Goal: Entertainment & Leisure: Consume media (video, audio)

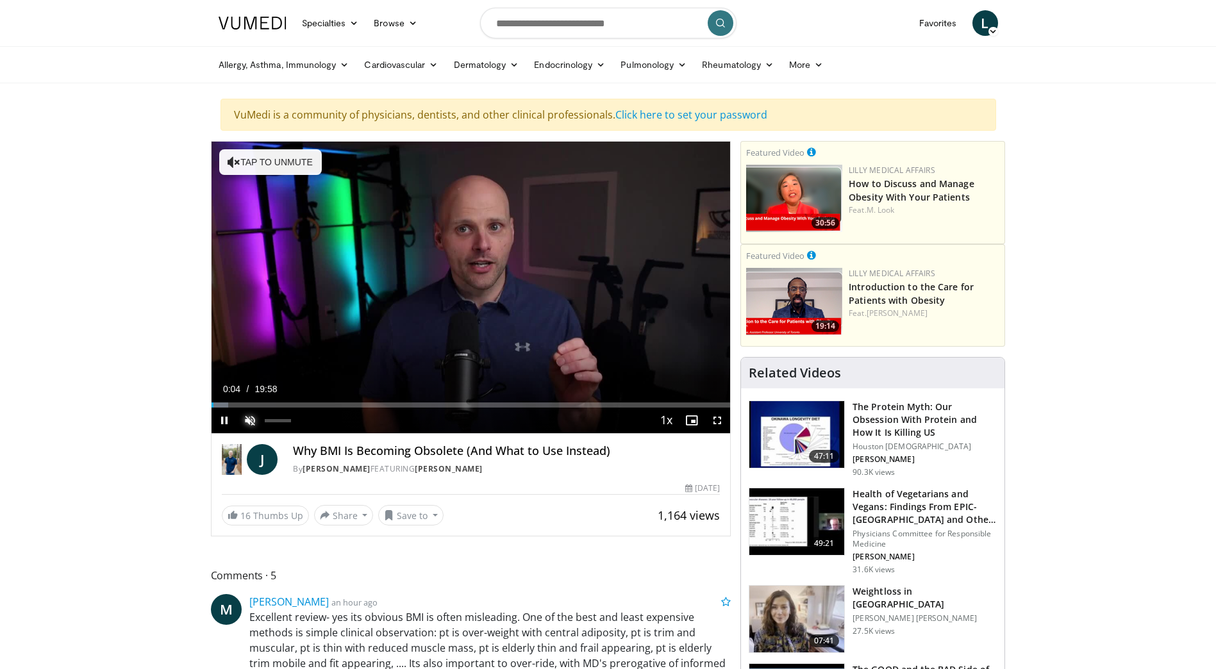
click at [248, 417] on span "Video Player" at bounding box center [250, 421] width 26 height 26
click at [223, 416] on span "Video Player" at bounding box center [224, 421] width 26 height 26
click at [222, 420] on span "Video Player" at bounding box center [224, 421] width 26 height 26
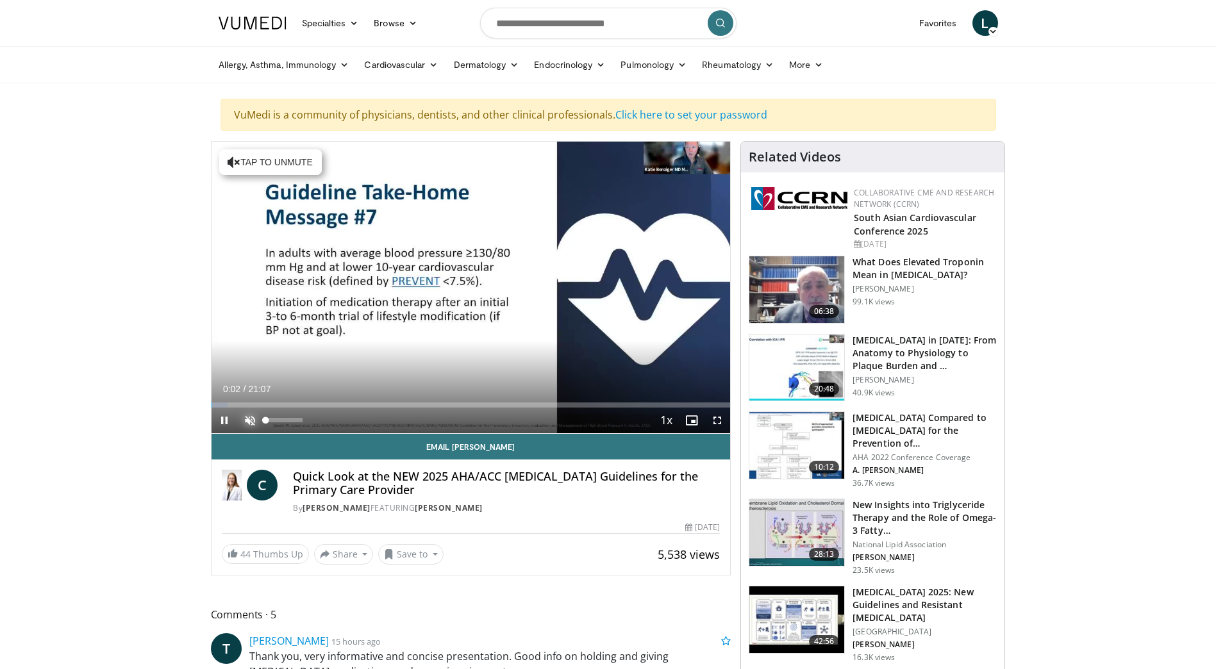
click at [251, 416] on span "Video Player" at bounding box center [250, 421] width 26 height 26
click at [715, 420] on span "Video Player" at bounding box center [717, 421] width 26 height 26
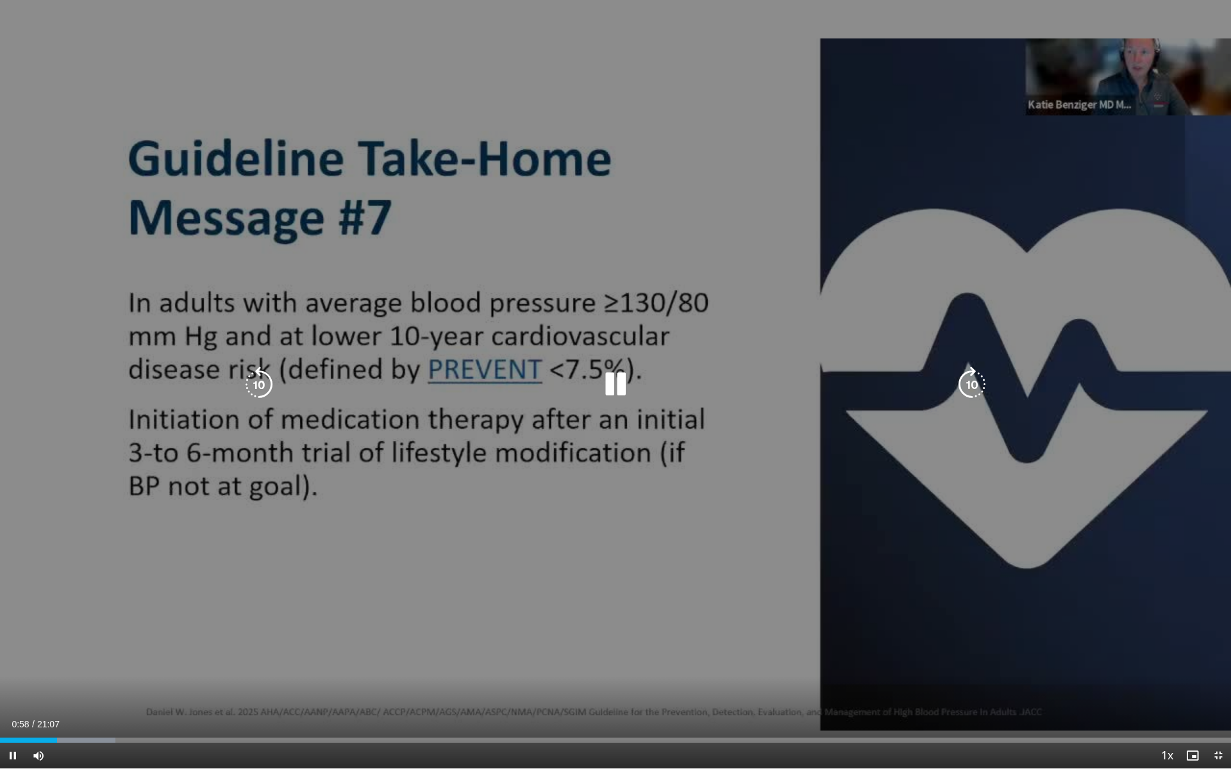
click at [1171, 471] on div "10 seconds Tap to unmute" at bounding box center [615, 384] width 1231 height 768
click at [1174, 497] on div "10 seconds Tap to unmute" at bounding box center [615, 384] width 1231 height 768
click at [615, 386] on icon "Video Player" at bounding box center [615, 385] width 36 height 36
click at [488, 595] on div "10 seconds Tap to unmute" at bounding box center [615, 384] width 1231 height 768
click at [617, 388] on icon "Video Player" at bounding box center [615, 385] width 36 height 36
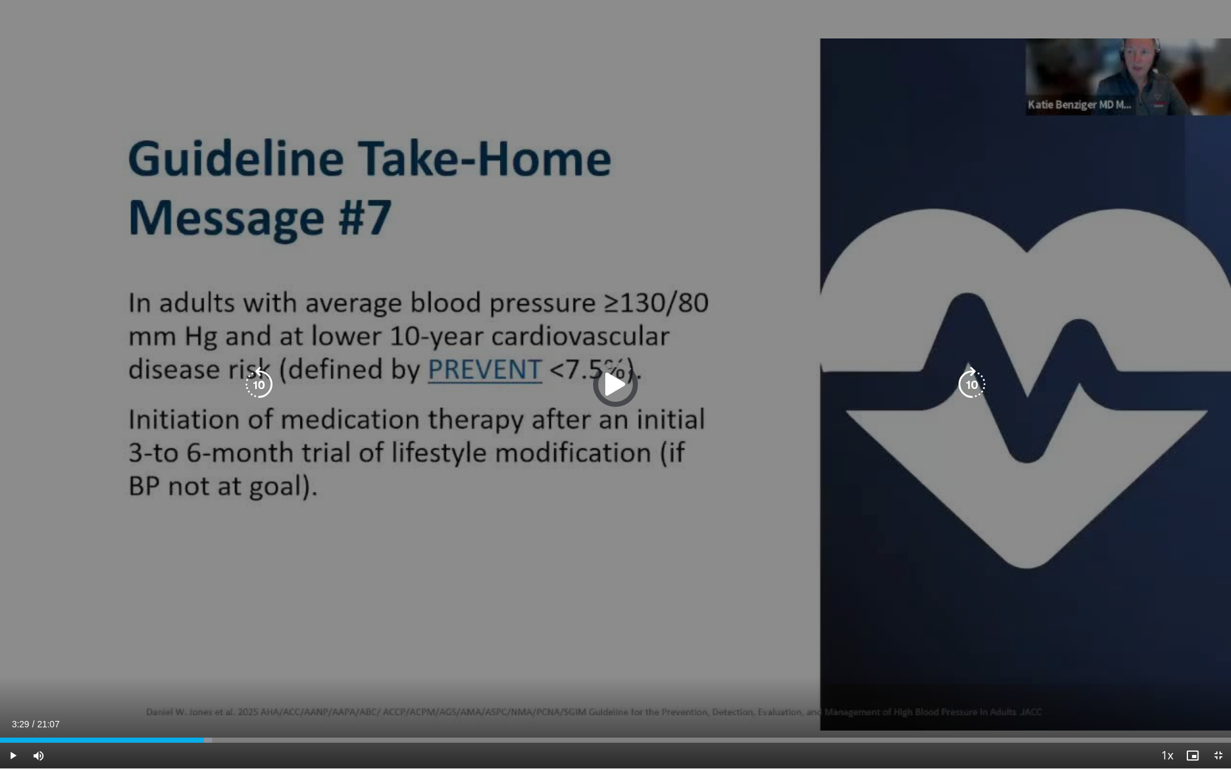
drag, startPoint x: 149, startPoint y: 740, endPoint x: 206, endPoint y: 730, distance: 57.3
click at [206, 668] on video-js "**********" at bounding box center [615, 384] width 1231 height 769
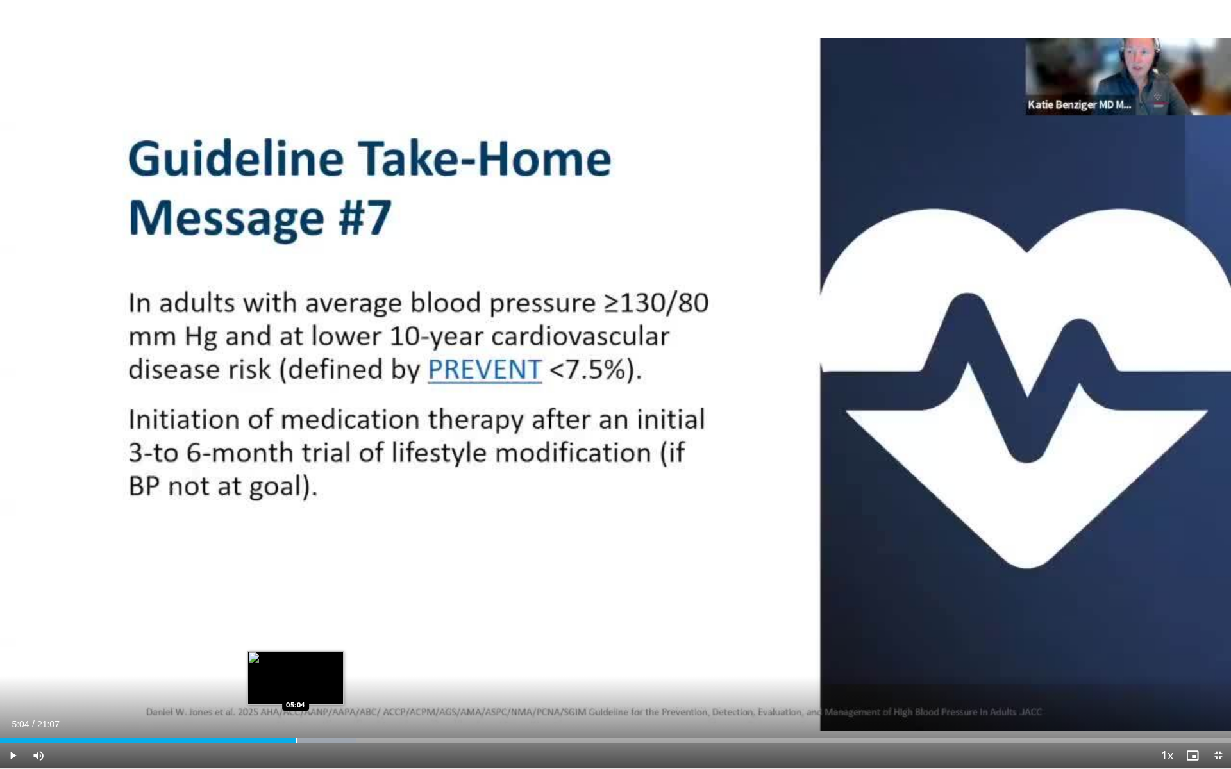
drag, startPoint x: 204, startPoint y: 739, endPoint x: 295, endPoint y: 739, distance: 91.0
click at [295, 668] on div "Progress Bar" at bounding box center [295, 740] width 1 height 5
click at [12, 668] on span "Video Player" at bounding box center [13, 756] width 26 height 26
click at [10, 668] on span "Video Player" at bounding box center [13, 756] width 26 height 26
